Goal: Navigation & Orientation: Find specific page/section

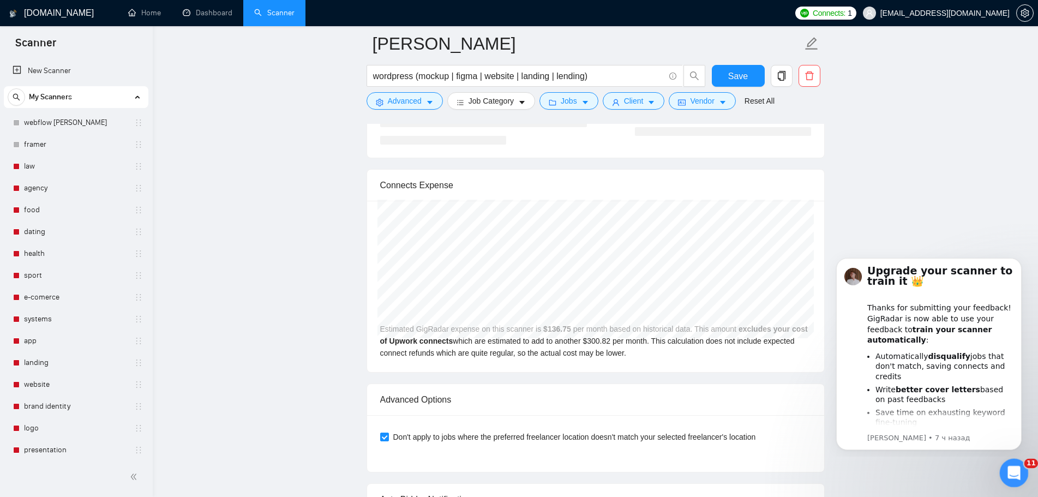
click at [1016, 475] on icon "Открыть службу сообщений Intercom" at bounding box center [1013, 472] width 18 height 18
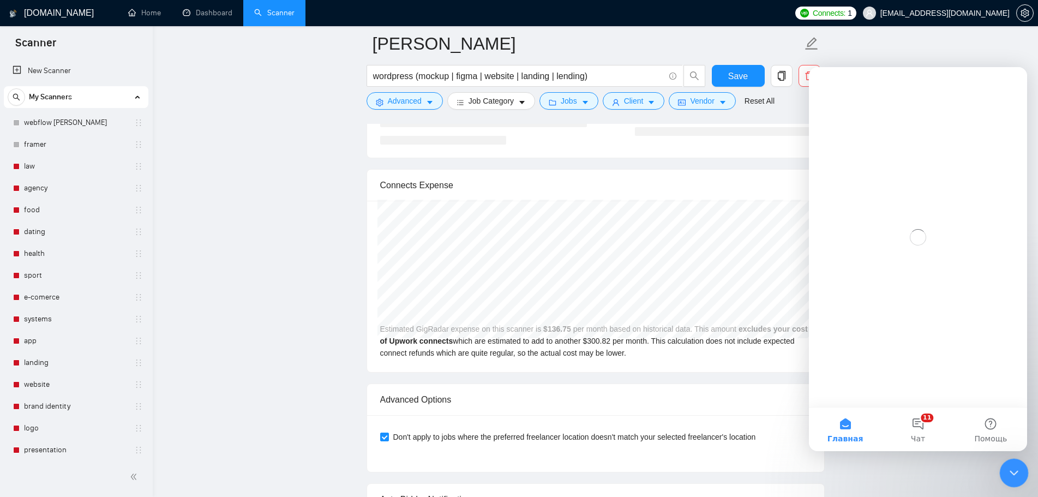
click at [1022, 480] on div "Закрыть службу сообщений Intercom" at bounding box center [1012, 471] width 26 height 26
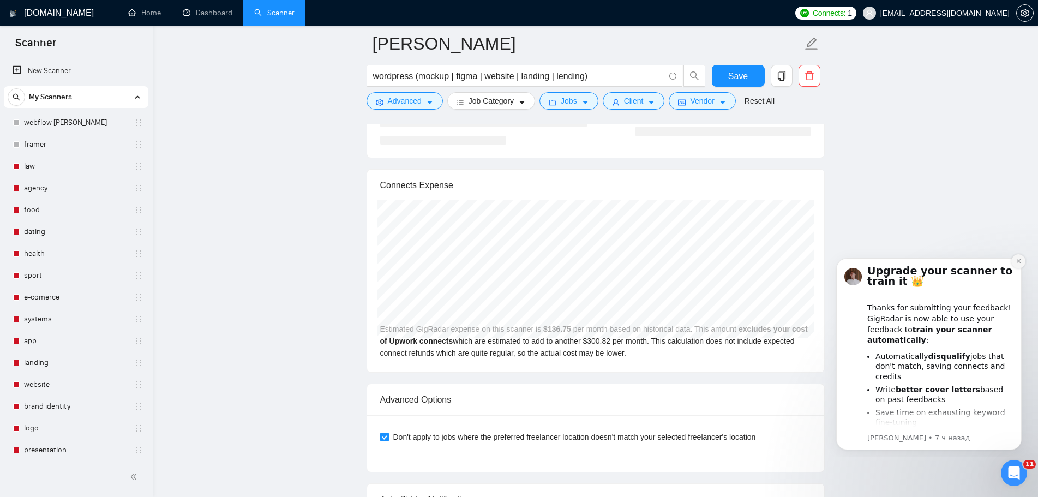
click at [1016, 262] on icon "Dismiss notification" at bounding box center [1019, 261] width 6 height 6
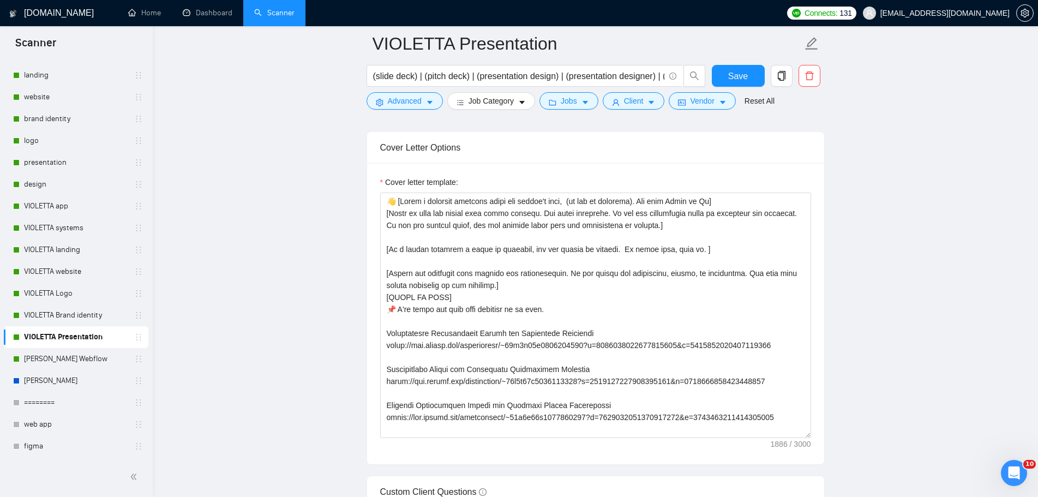
scroll to position [1309, 0]
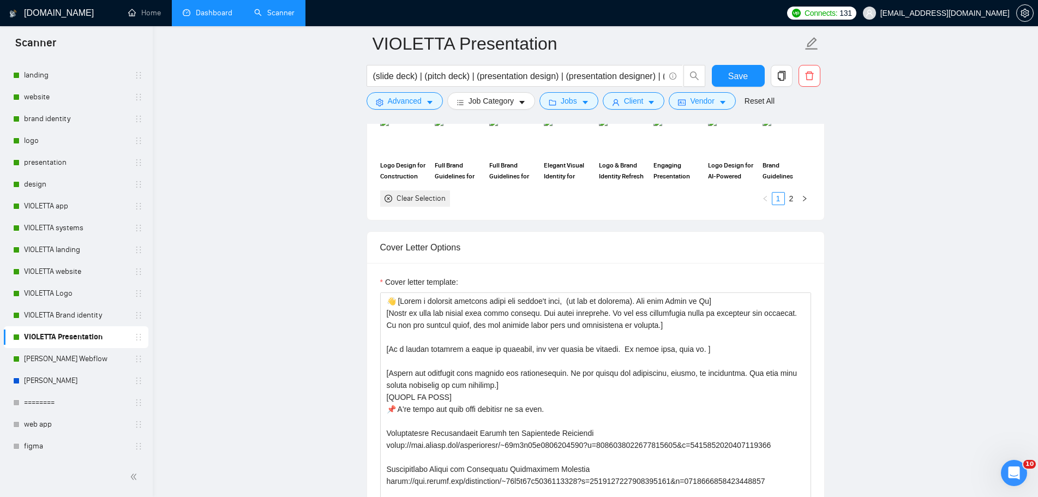
click at [214, 10] on link "Dashboard" at bounding box center [208, 12] width 50 height 9
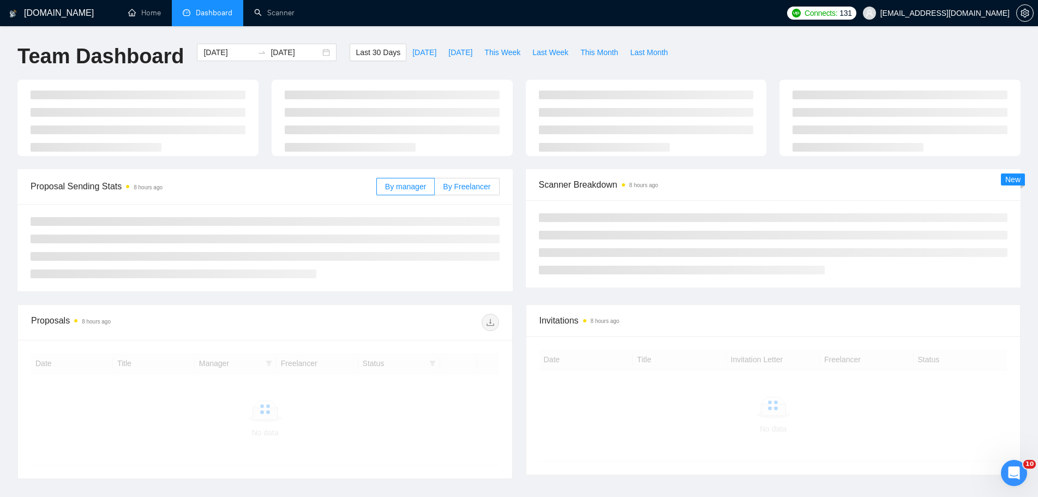
click at [472, 187] on span "By Freelancer" at bounding box center [466, 186] width 47 height 9
click at [435, 189] on input "By Freelancer" at bounding box center [435, 189] width 0 height 0
